Goal: Task Accomplishment & Management: Manage account settings

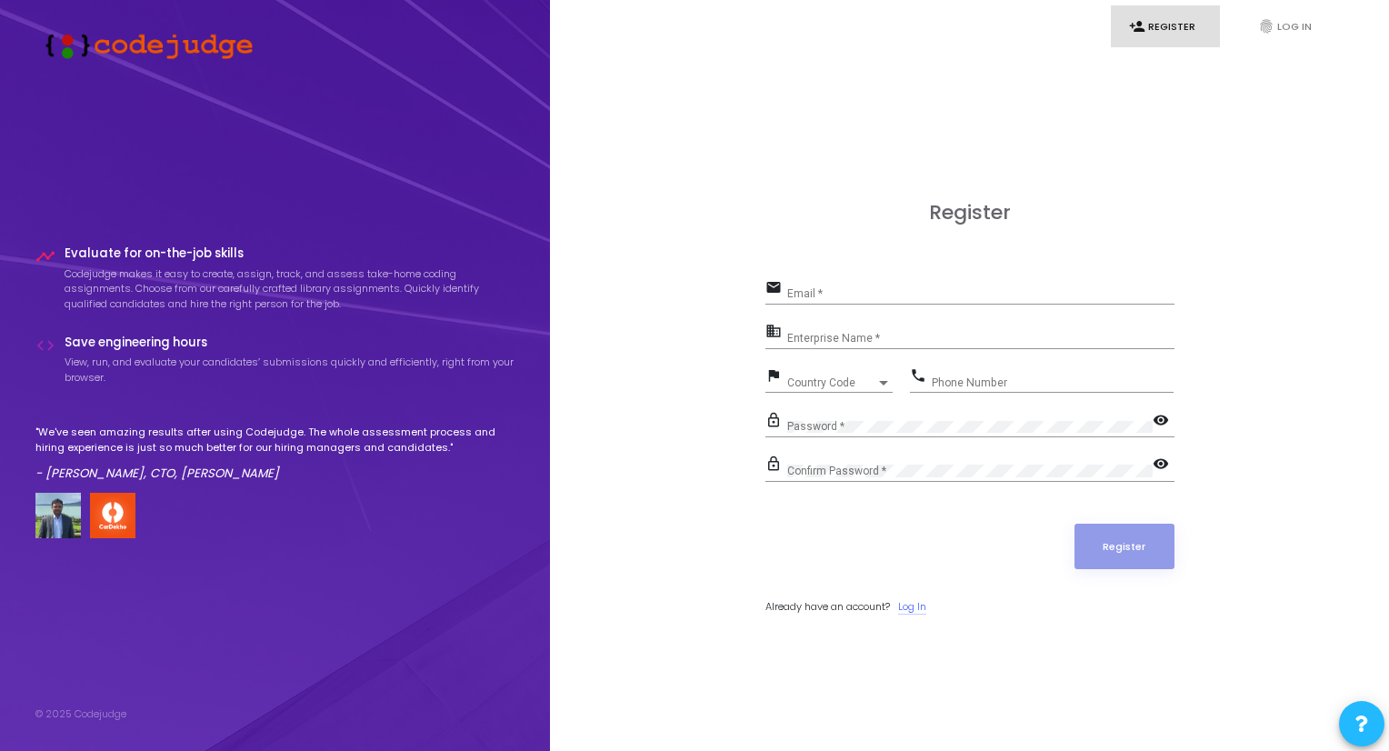
click at [913, 604] on link "Log In" at bounding box center [912, 606] width 28 height 15
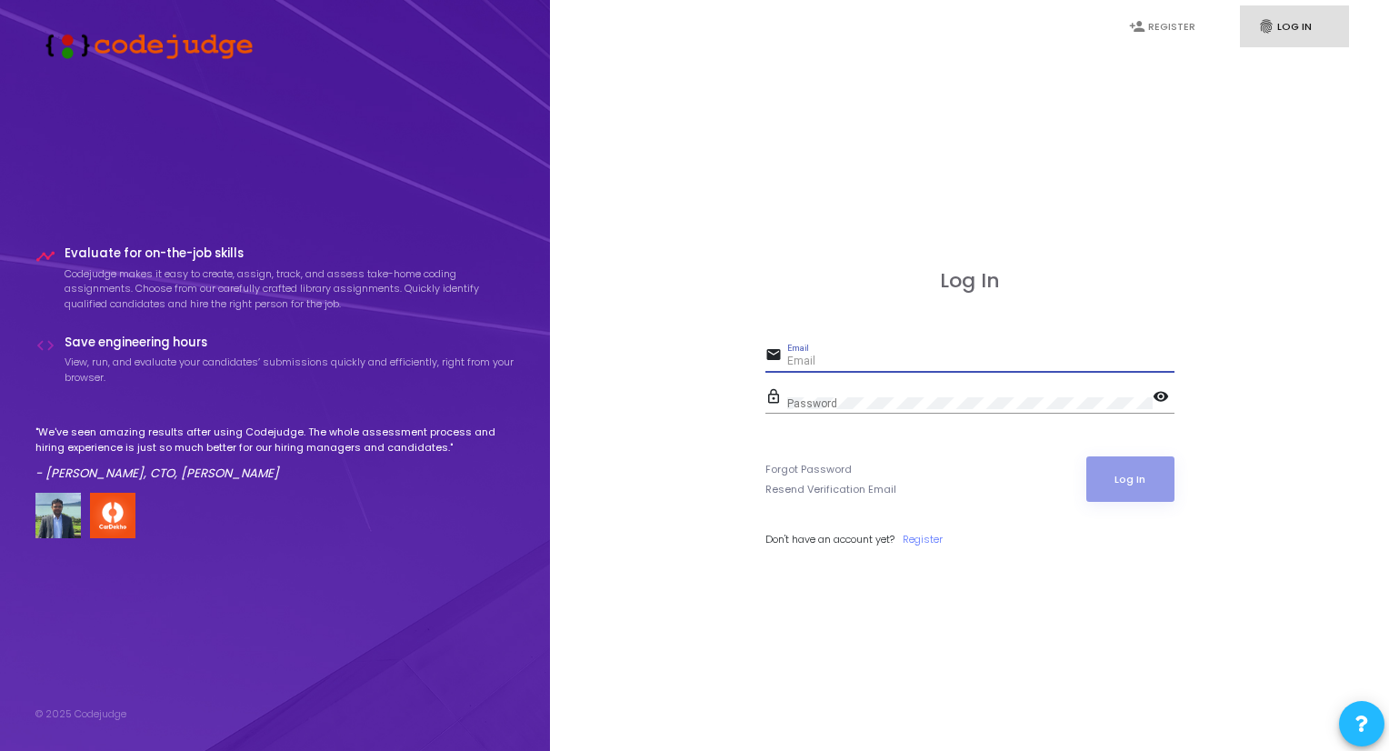
click at [844, 361] on input "Email" at bounding box center [980, 361] width 387 height 13
type input "[PERSON_NAME][EMAIL_ADDRESS][DOMAIN_NAME]"
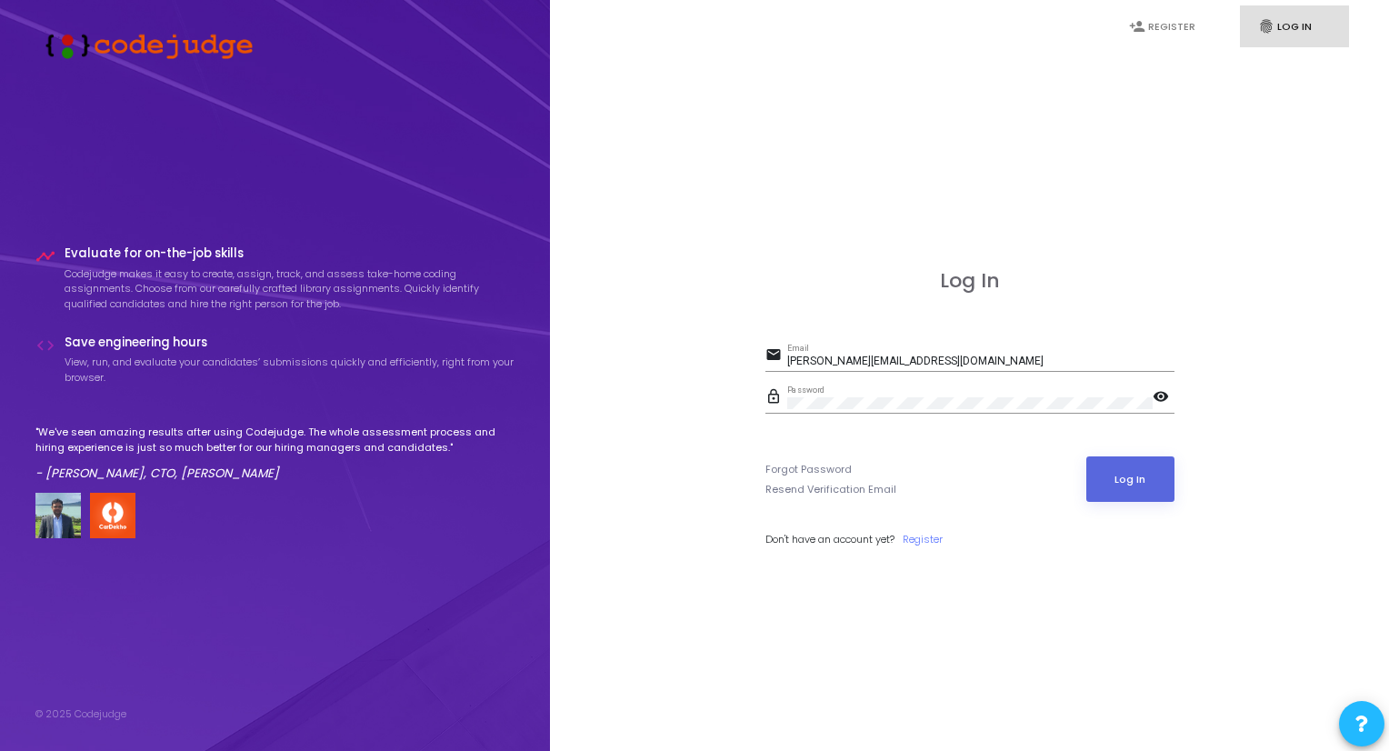
click at [1157, 390] on mat-icon "visibility" at bounding box center [1163, 398] width 22 height 22
click at [1157, 390] on mat-icon "visibility_off" at bounding box center [1163, 398] width 22 height 22
click at [1130, 473] on button "Log In" at bounding box center [1130, 478] width 88 height 45
click at [1112, 467] on button "Log In" at bounding box center [1130, 478] width 88 height 45
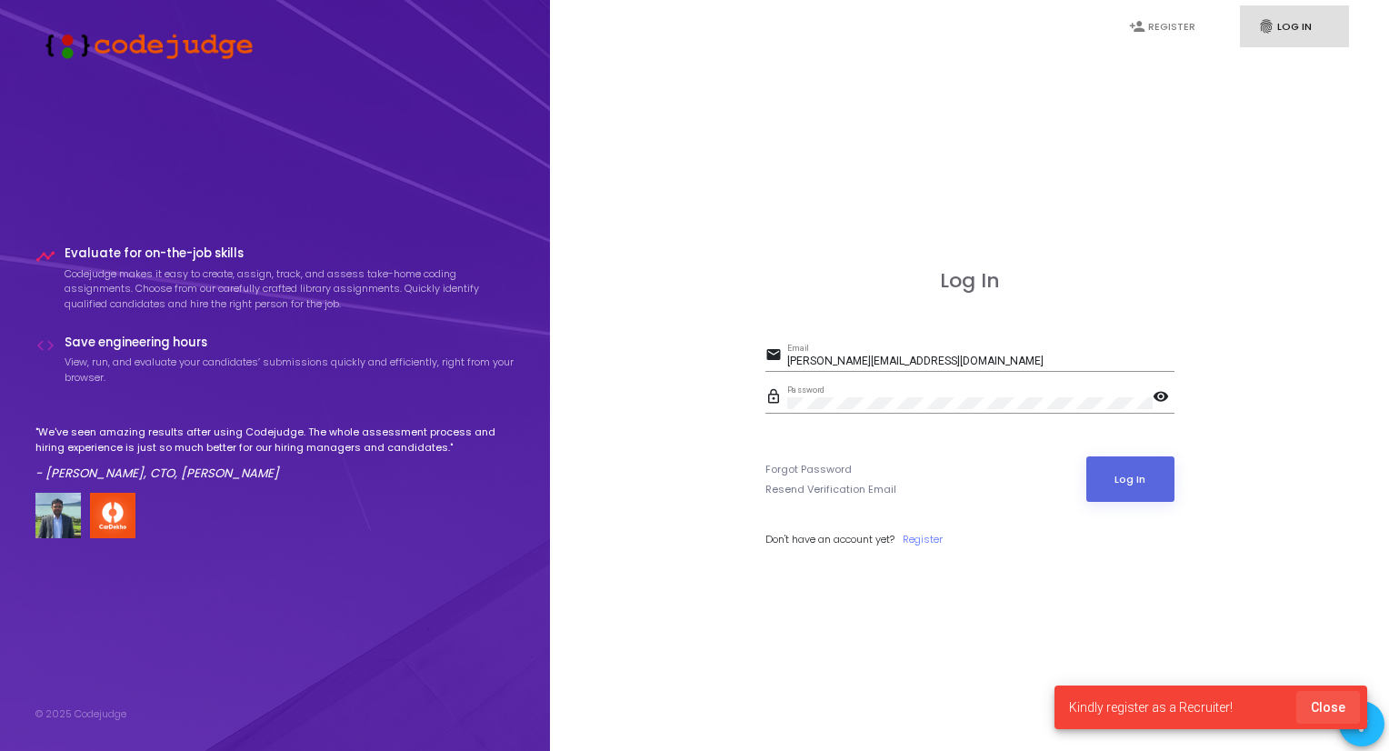
click at [1338, 702] on span "Close" at bounding box center [1327, 707] width 35 height 15
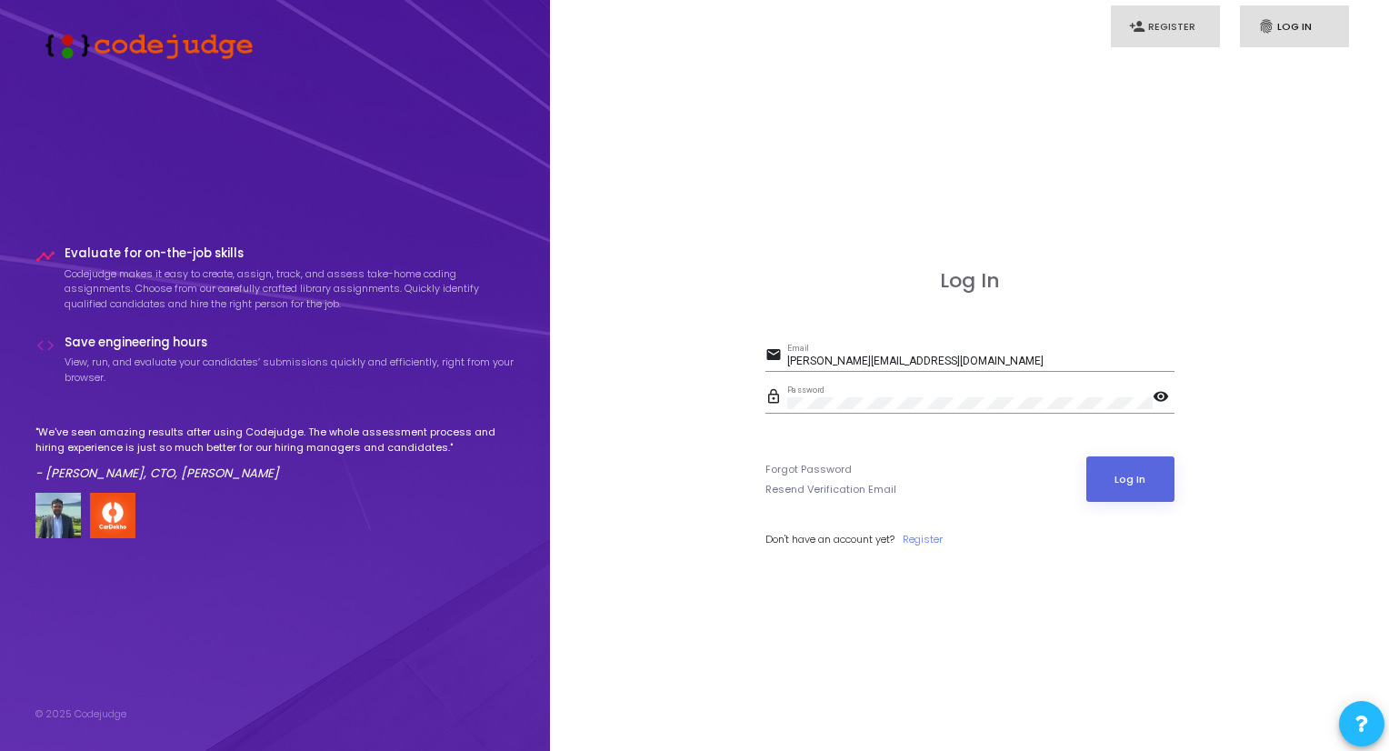
click at [1158, 32] on link "person_add Register" at bounding box center [1164, 26] width 109 height 43
